Goal: Task Accomplishment & Management: Manage account settings

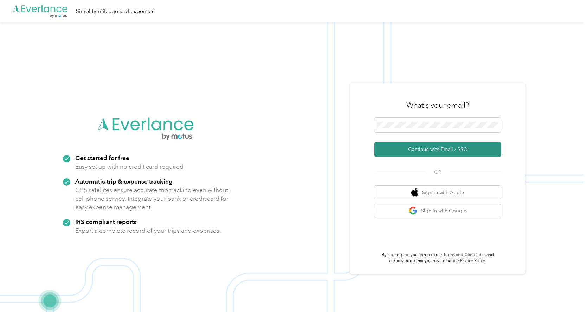
click at [419, 153] on button "Continue with Email / SSO" at bounding box center [437, 149] width 126 height 15
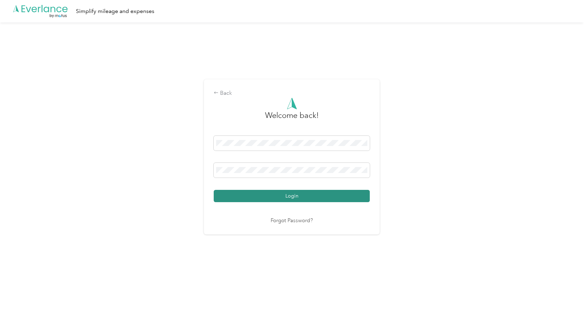
click at [240, 196] on button "Login" at bounding box center [292, 196] width 156 height 12
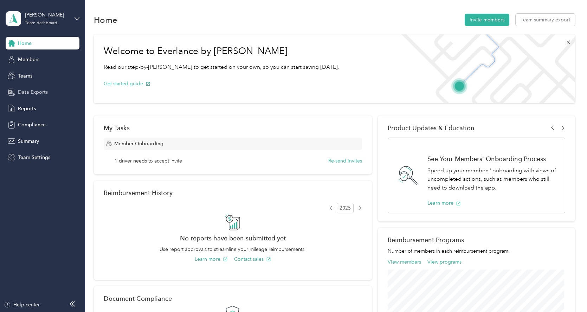
click at [35, 96] on div "Data Exports" at bounding box center [43, 92] width 74 height 13
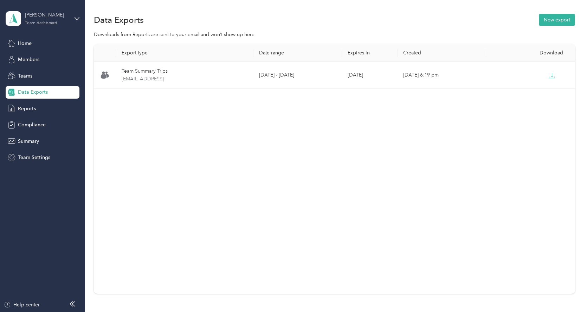
click at [29, 22] on div "Team dashboard" at bounding box center [41, 23] width 32 height 4
click at [24, 73] on div "Personal dashboard" at bounding box center [34, 73] width 44 height 7
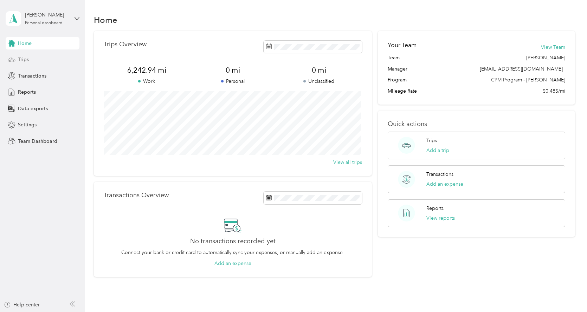
click at [19, 60] on span "Trips" at bounding box center [23, 59] width 11 height 7
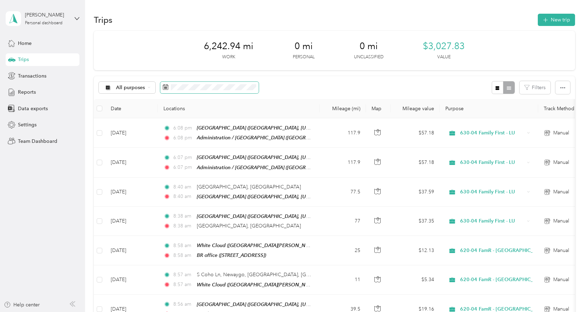
click at [220, 83] on span at bounding box center [209, 88] width 98 height 12
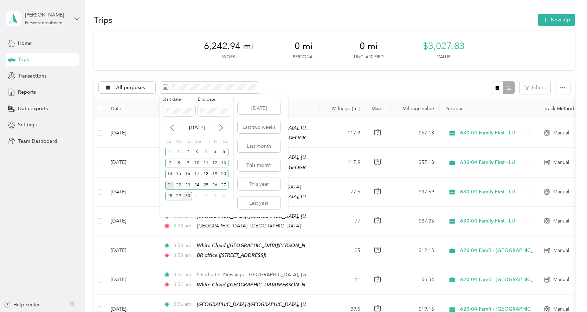
click at [169, 186] on div "21" at bounding box center [169, 185] width 9 height 9
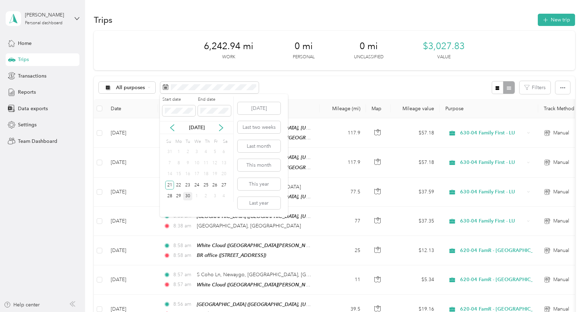
click at [187, 199] on div "30" at bounding box center [187, 196] width 9 height 9
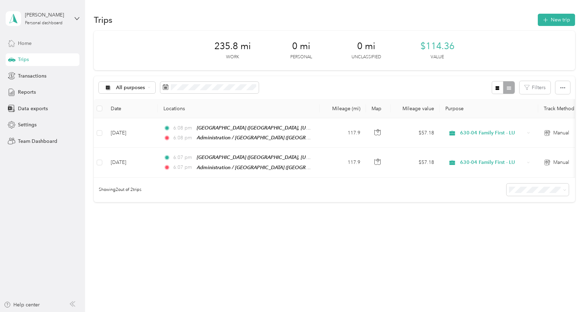
click at [27, 43] on span "Home" at bounding box center [25, 43] width 14 height 7
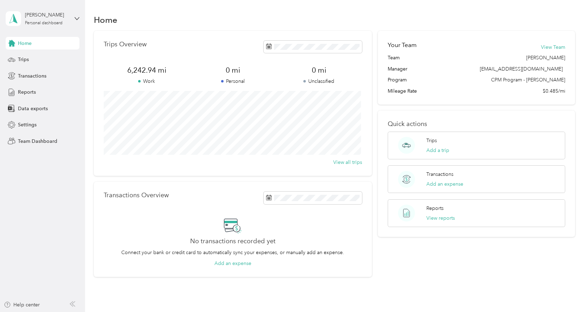
click at [73, 25] on div "[PERSON_NAME] Personal dashboard" at bounding box center [43, 18] width 74 height 25
click at [28, 90] on div "Log out" at bounding box center [80, 90] width 138 height 12
